Goal: Find specific page/section

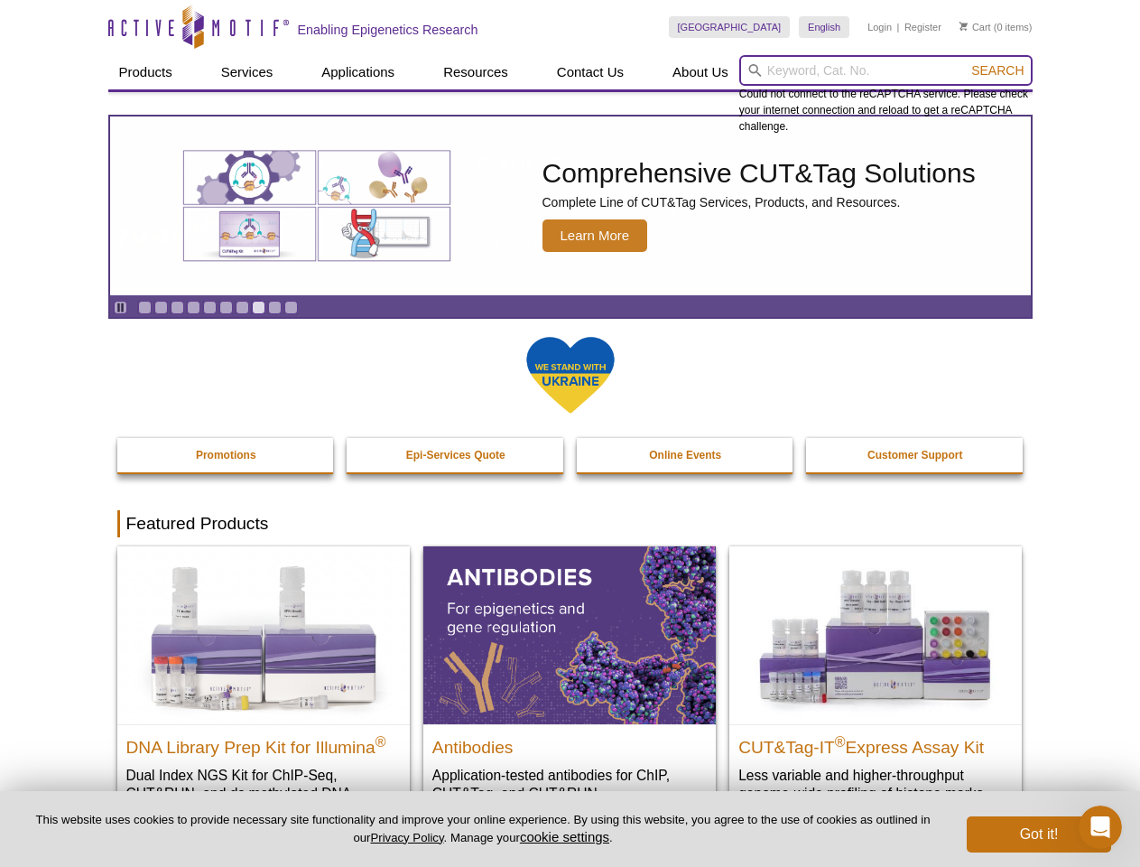
click at [886, 70] on input "search" at bounding box center [885, 70] width 293 height 31
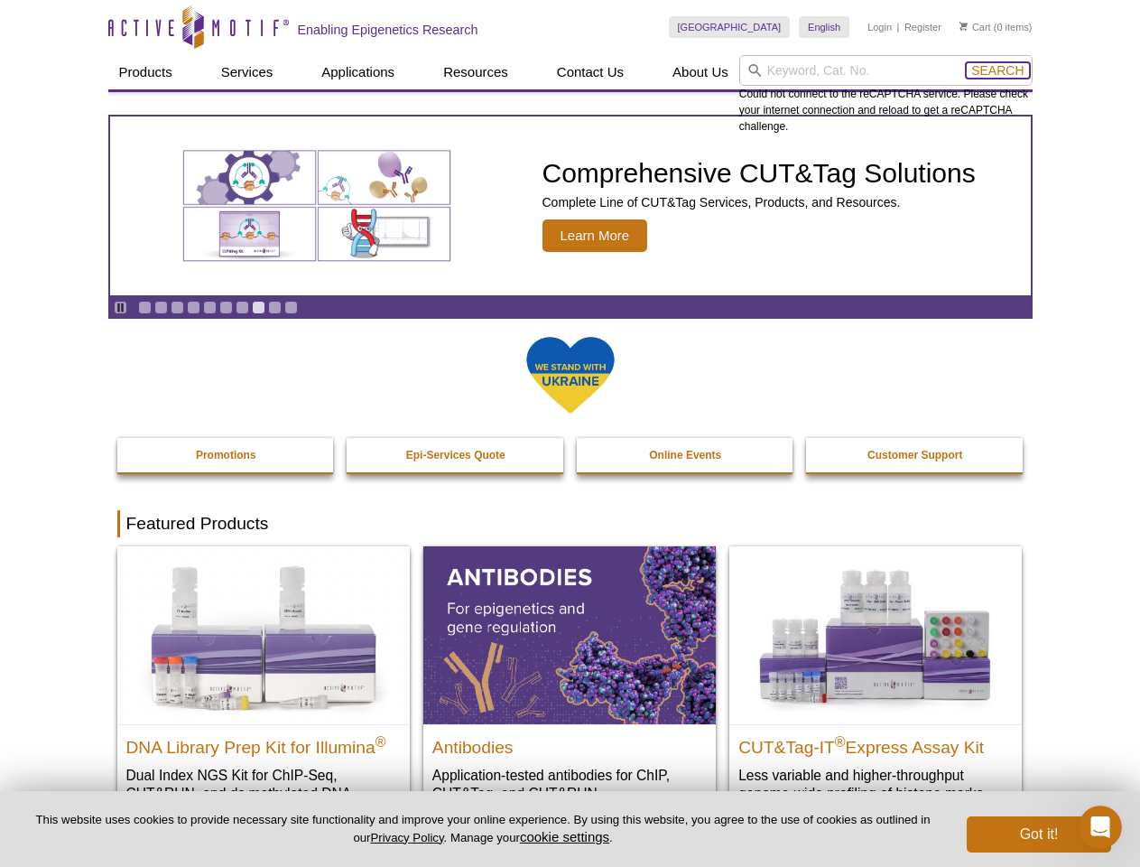
click at [998, 70] on span "Search" at bounding box center [998, 70] width 52 height 14
click at [120, 307] on icon "Pause" at bounding box center [121, 308] width 12 height 12
click at [144, 307] on link "Go to slide 1" at bounding box center [145, 308] width 14 height 14
click at [161, 307] on link "Go to slide 2" at bounding box center [161, 308] width 14 height 14
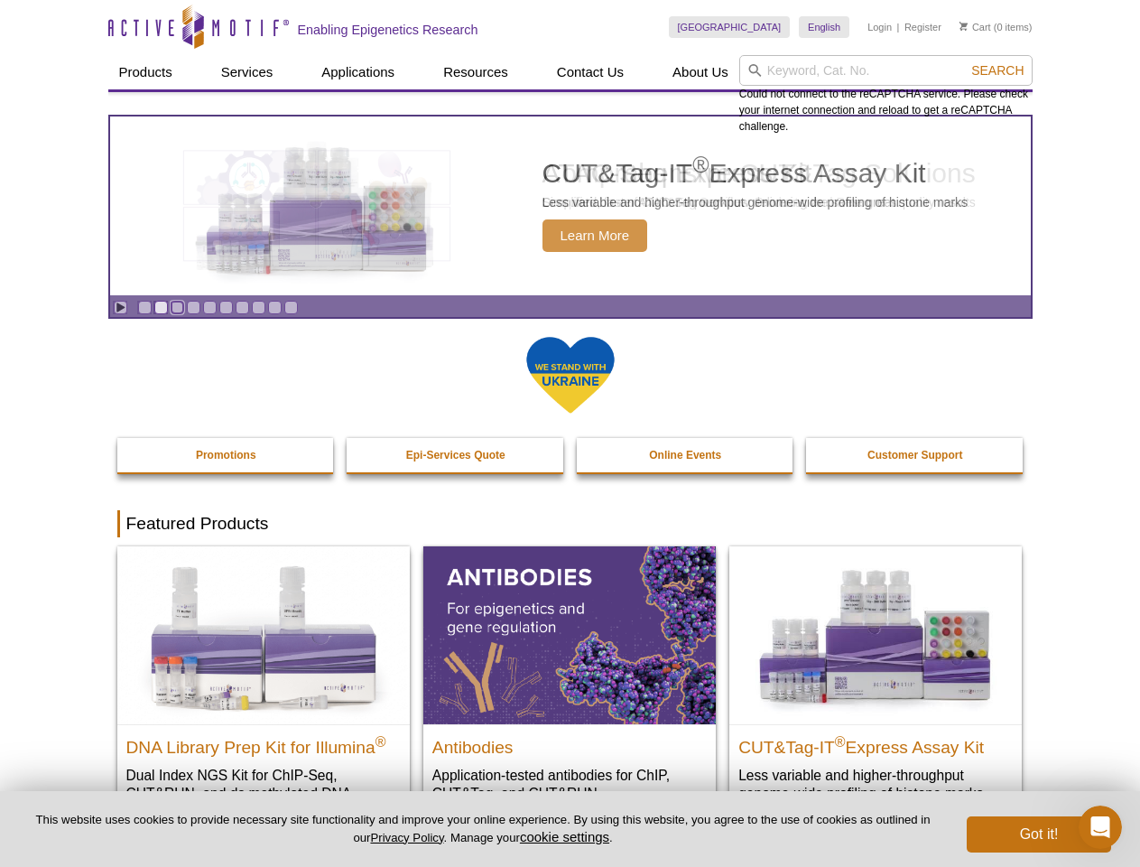
click at [177, 307] on link "Go to slide 3" at bounding box center [178, 308] width 14 height 14
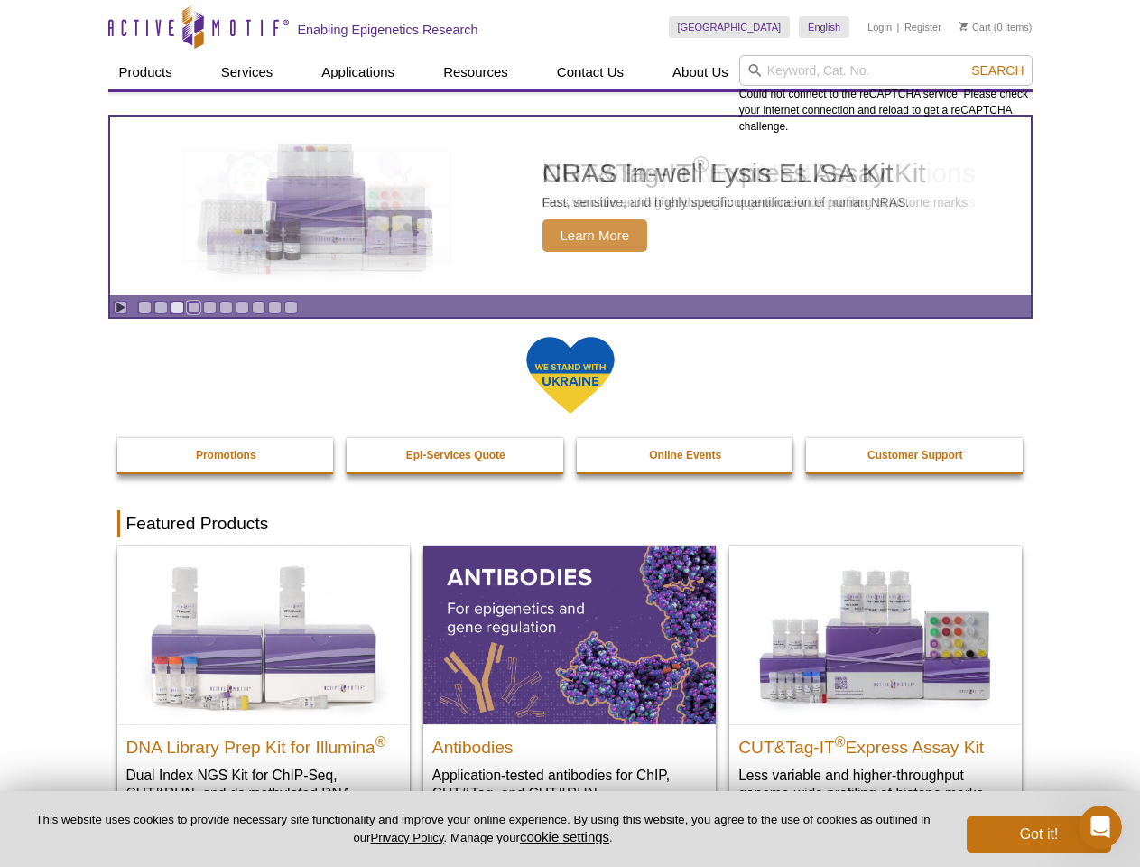
click at [193, 307] on link "Go to slide 4" at bounding box center [194, 308] width 14 height 14
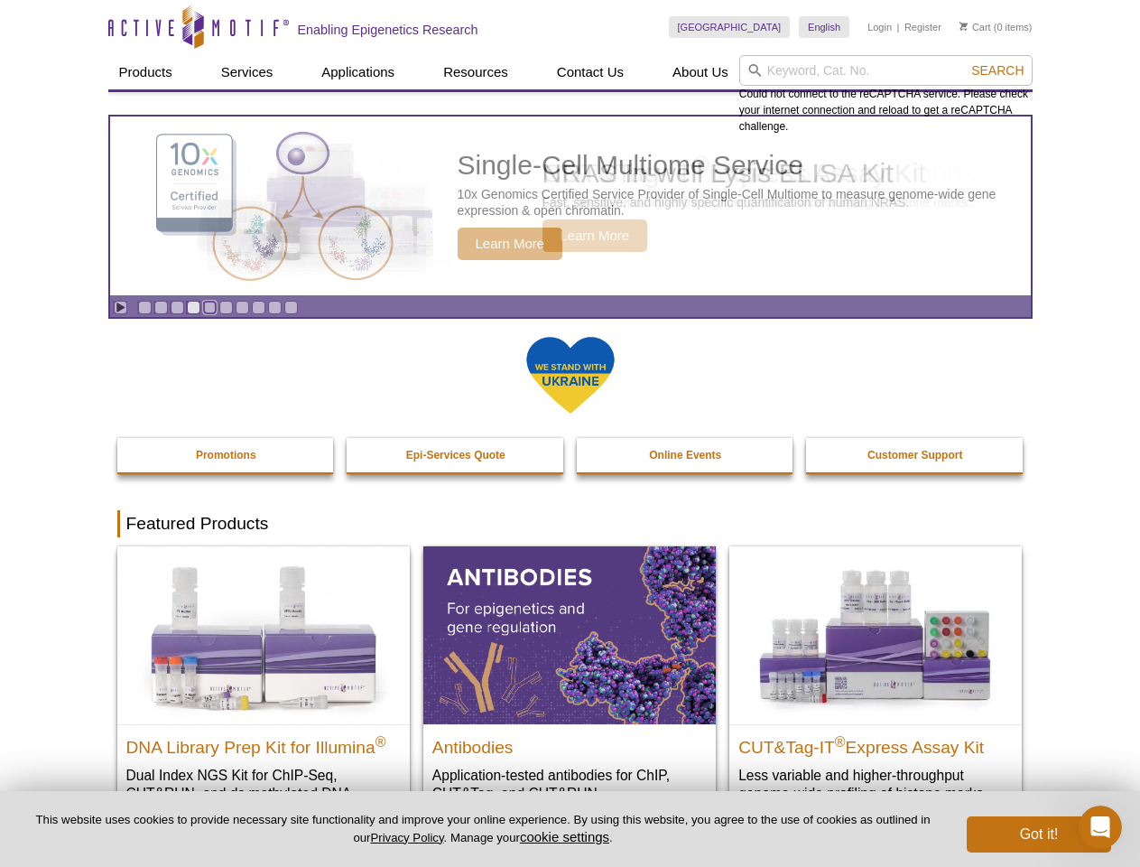
click at [209, 307] on link "Go to slide 5" at bounding box center [210, 308] width 14 height 14
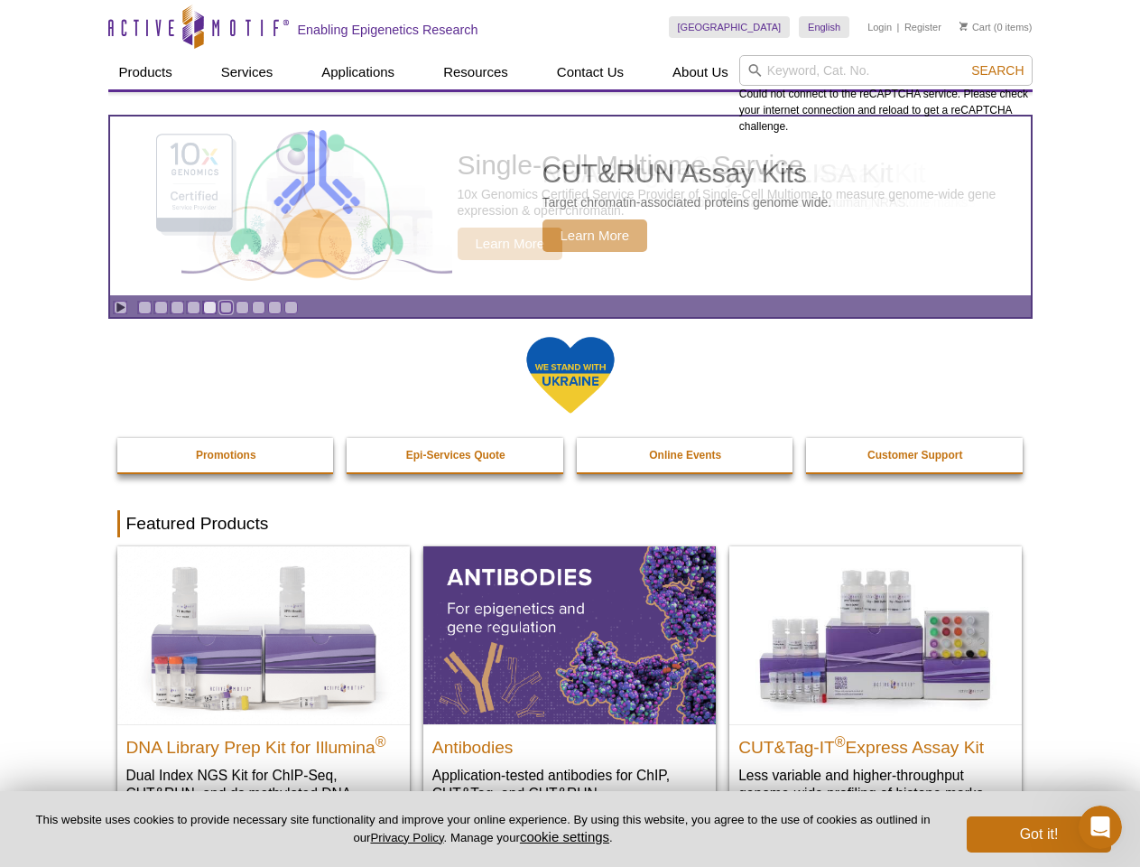
click at [226, 307] on link "Go to slide 6" at bounding box center [226, 308] width 14 height 14
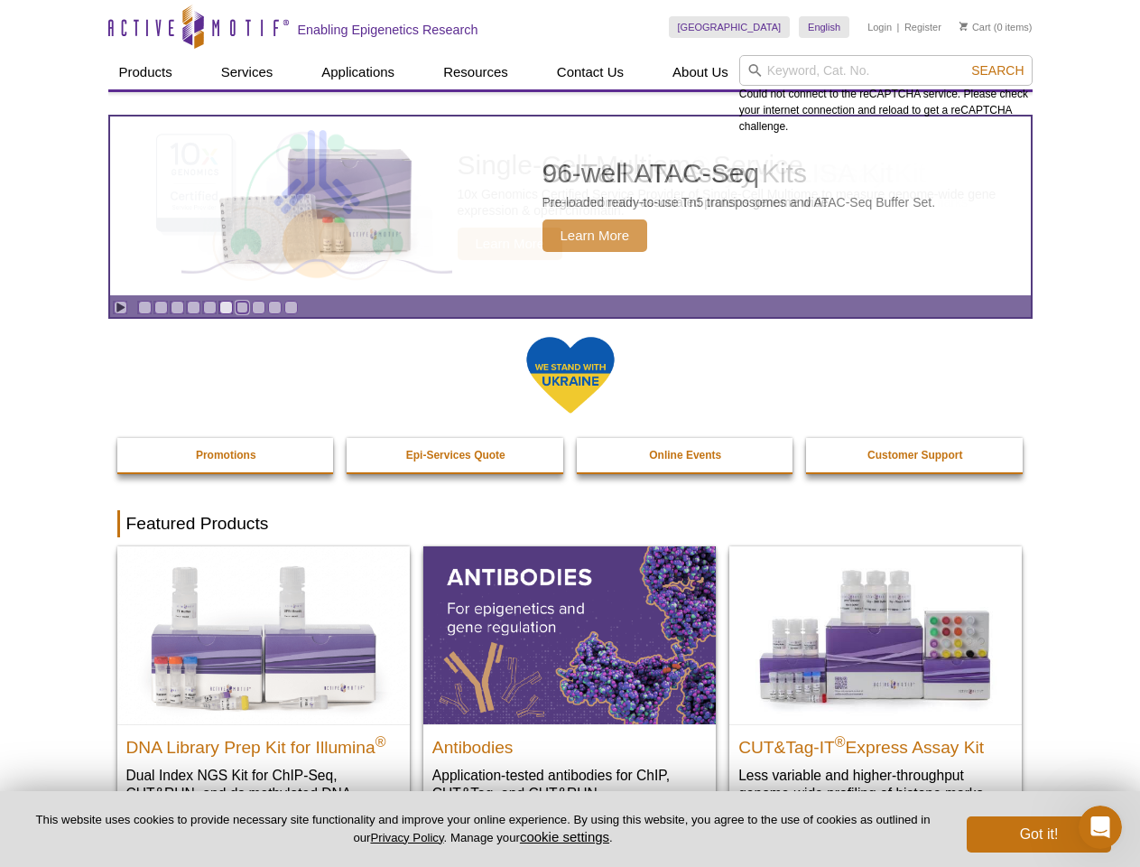
click at [242, 307] on link "Go to slide 7" at bounding box center [243, 308] width 14 height 14
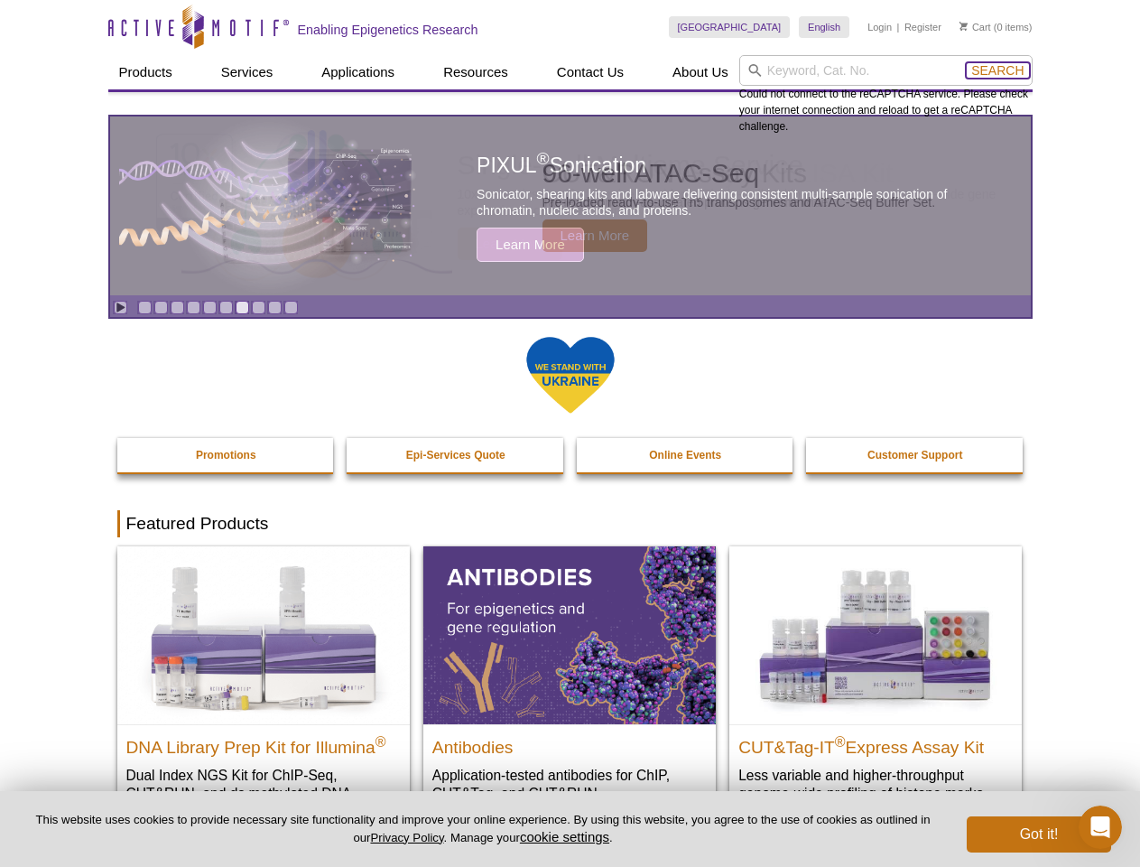
click at [998, 70] on span "Search" at bounding box center [998, 70] width 52 height 14
